Goal: Task Accomplishment & Management: Manage account settings

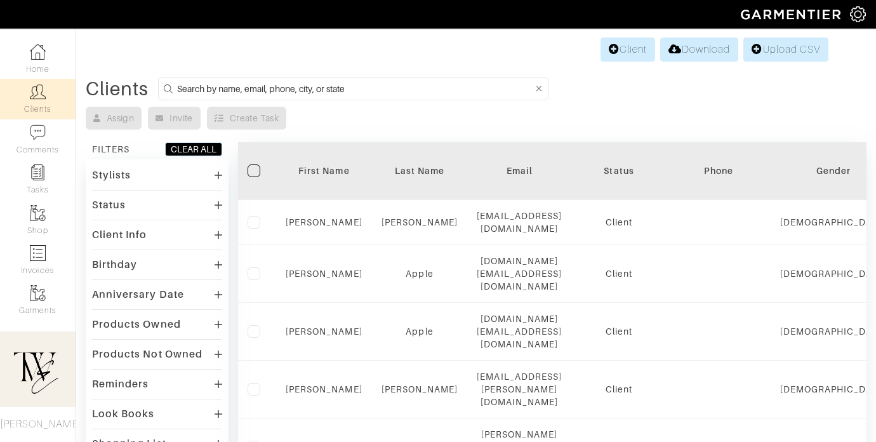
click at [320, 184] on th "First Name" at bounding box center [324, 171] width 96 height 58
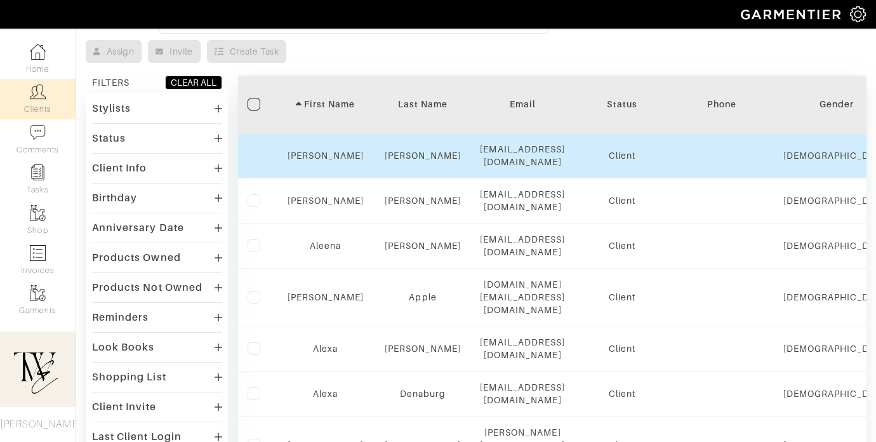
scroll to position [78, 0]
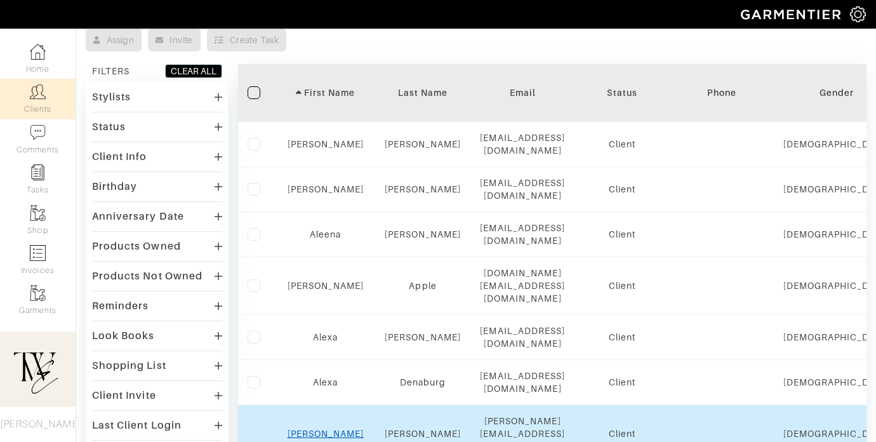
click at [324, 428] on link "[PERSON_NAME]" at bounding box center [325, 433] width 77 height 10
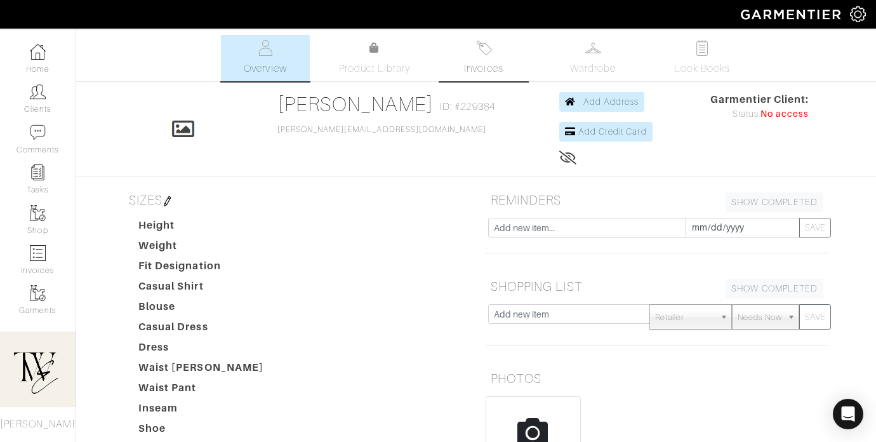
click at [462, 55] on link "Invoices" at bounding box center [483, 58] width 89 height 46
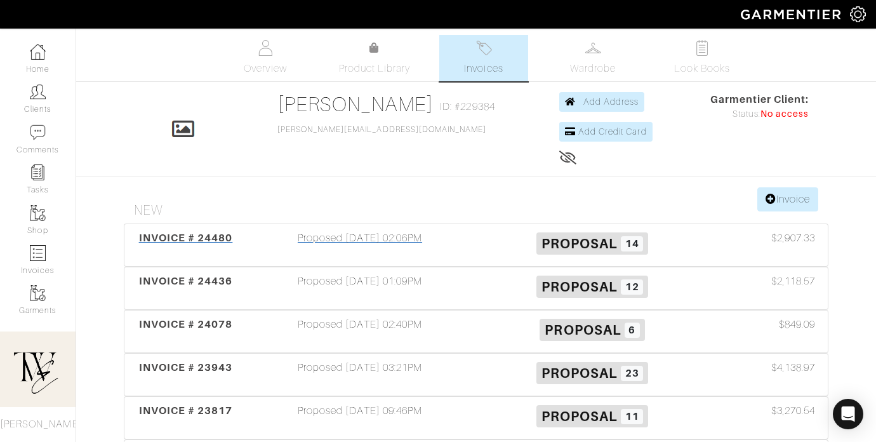
click at [208, 240] on span "INVOICE # 24480" at bounding box center [186, 238] width 94 height 12
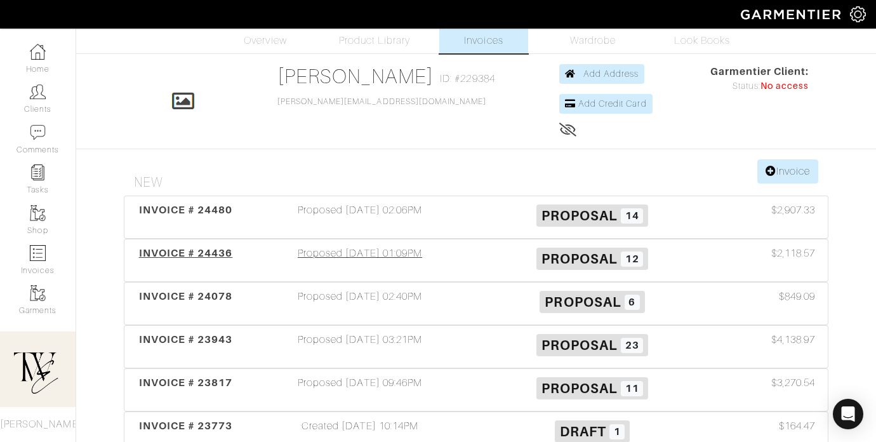
scroll to position [29, 0]
click at [162, 246] on div "INVOICE # 24436" at bounding box center [186, 259] width 116 height 29
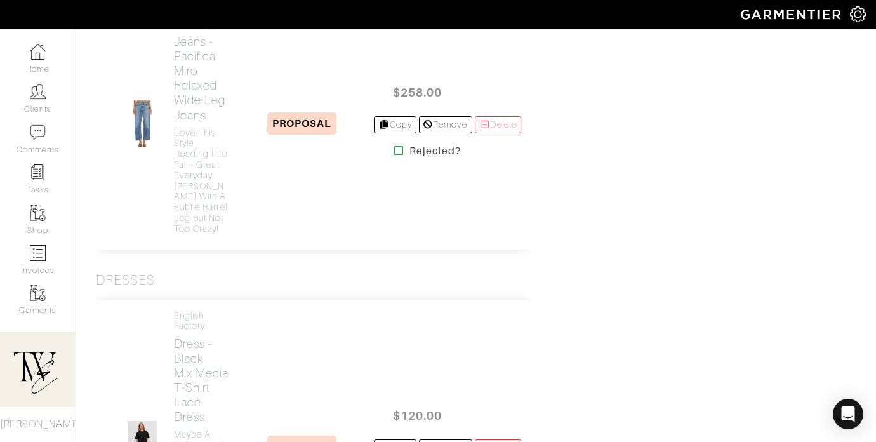
scroll to position [1380, 0]
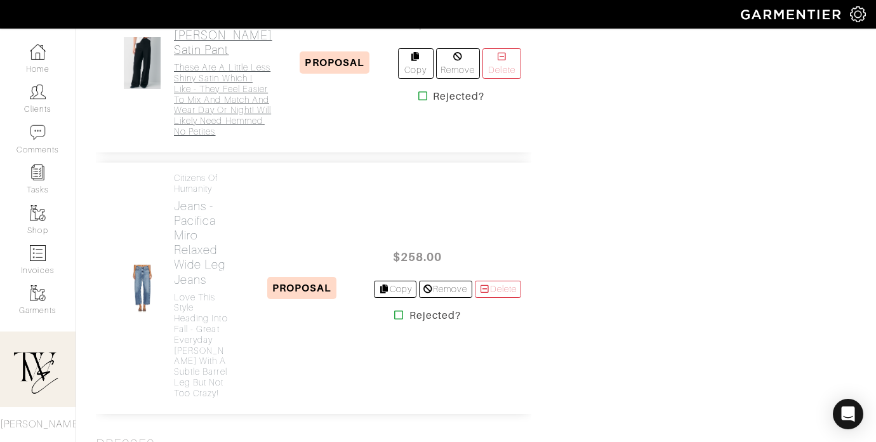
click at [202, 57] on h2 "Casual Pant - Black [PERSON_NAME] Satin Pant" at bounding box center [223, 28] width 98 height 58
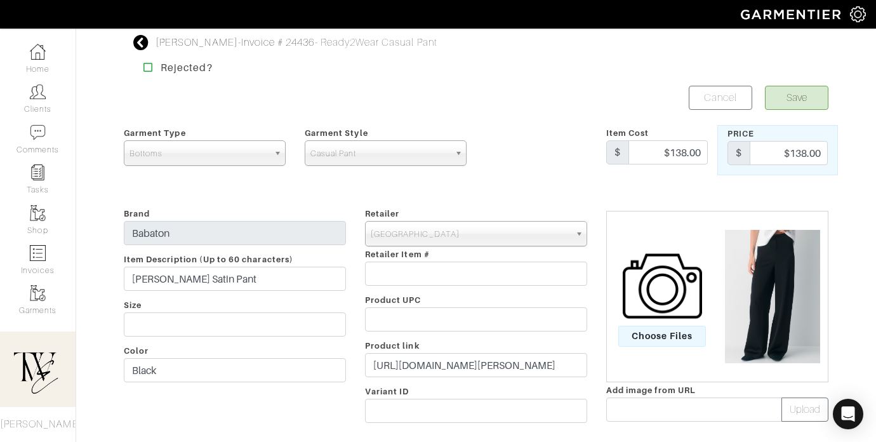
click at [456, 378] on div "Retailer - 032c 1017 ALYX 9SM 111SKIN 11 by [PERSON_NAME] 11 [PERSON_NAME] 12 S…" at bounding box center [475, 317] width 241 height 223
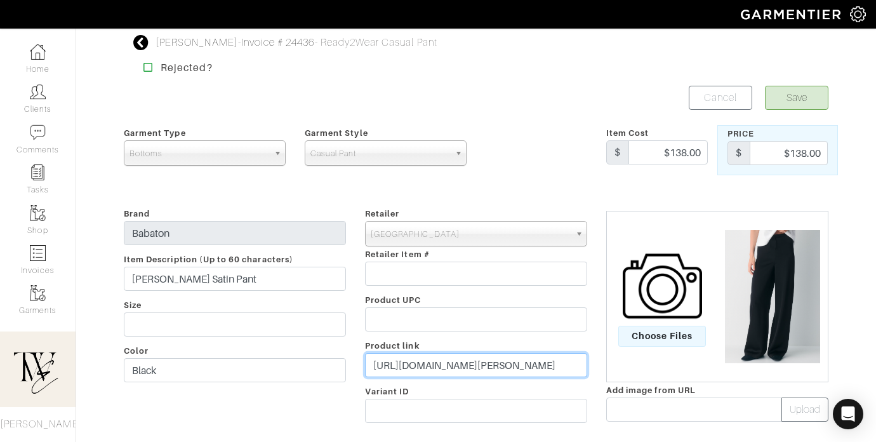
click at [453, 369] on input "[URL][DOMAIN_NAME][PERSON_NAME]" at bounding box center [476, 365] width 222 height 24
